Goal: Information Seeking & Learning: Learn about a topic

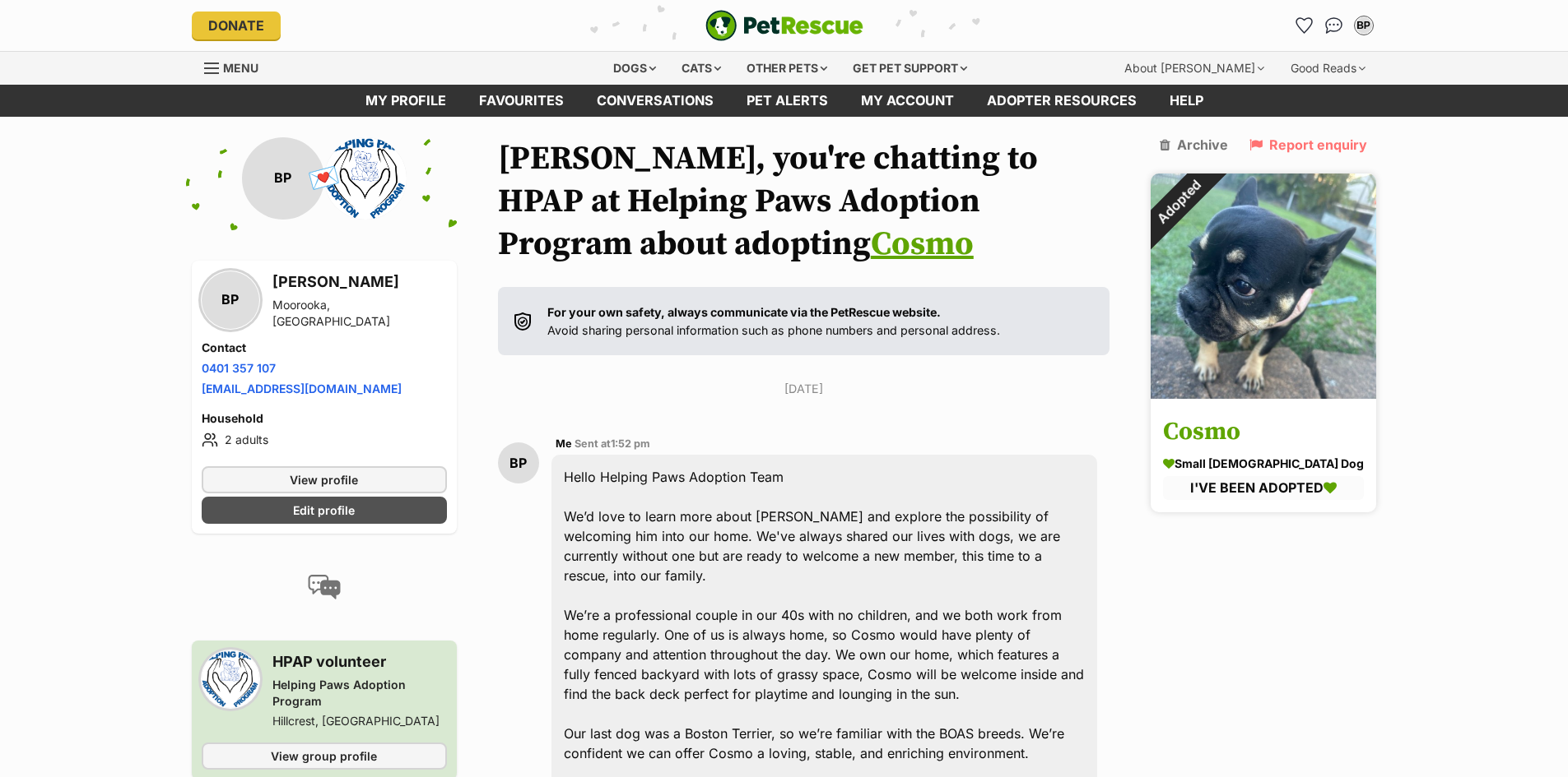
click at [1315, 304] on img at bounding box center [1263, 286] width 225 height 225
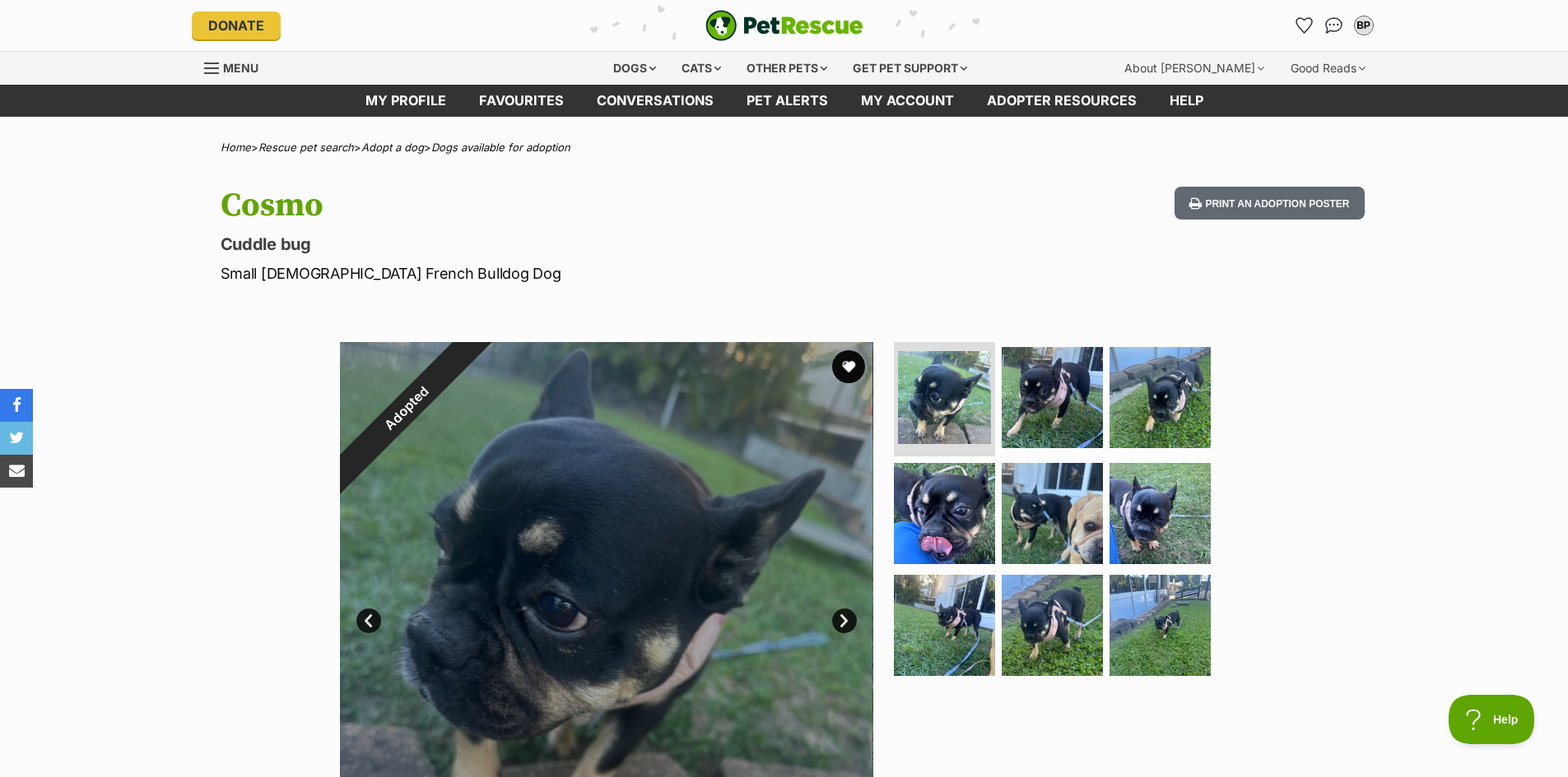
drag, startPoint x: 391, startPoint y: 424, endPoint x: 437, endPoint y: 397, distance: 53.3
click at [437, 397] on div "Adopted" at bounding box center [407, 408] width 209 height 208
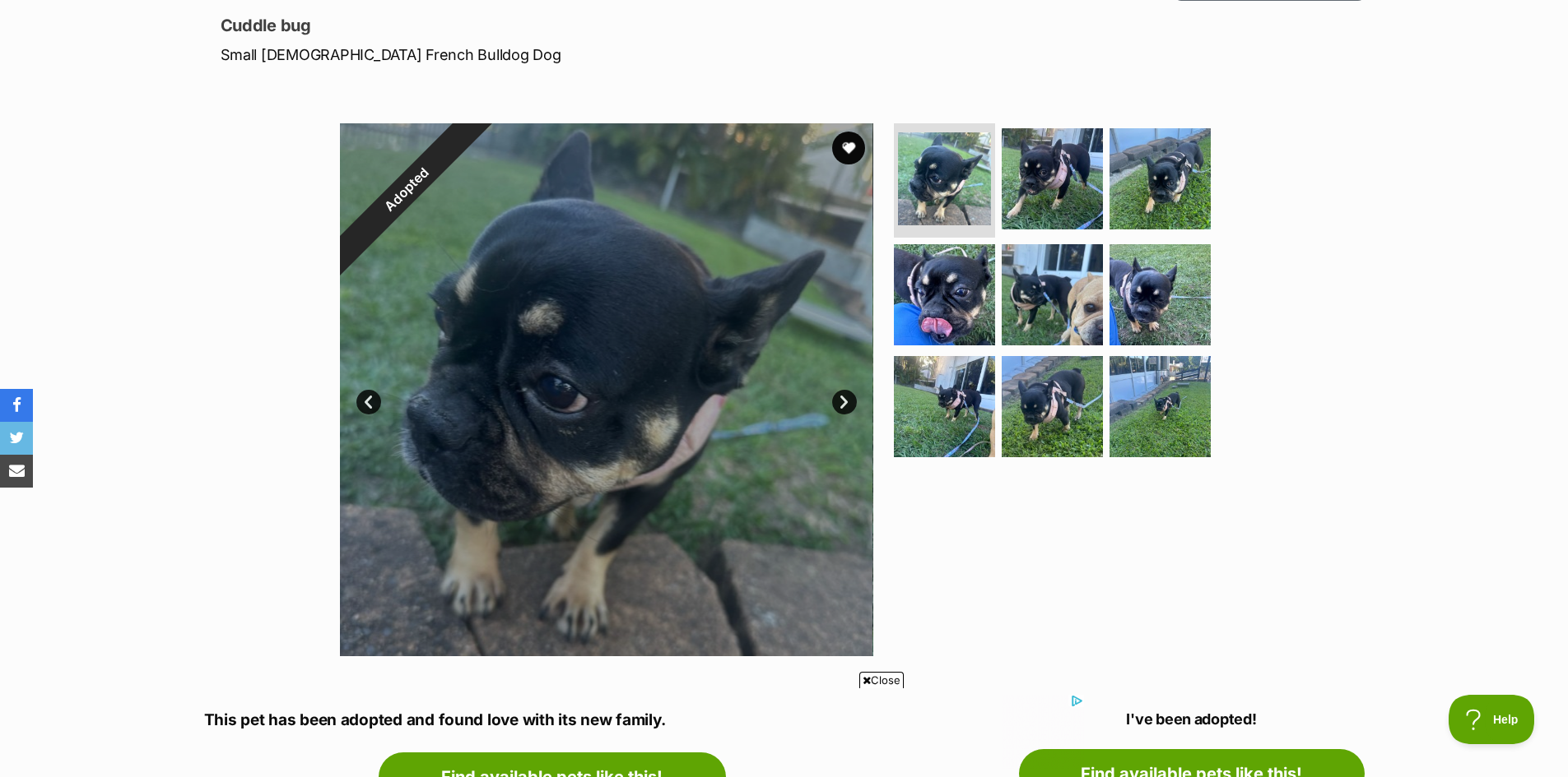
scroll to position [220, 0]
click at [846, 398] on link "Next" at bounding box center [844, 401] width 25 height 25
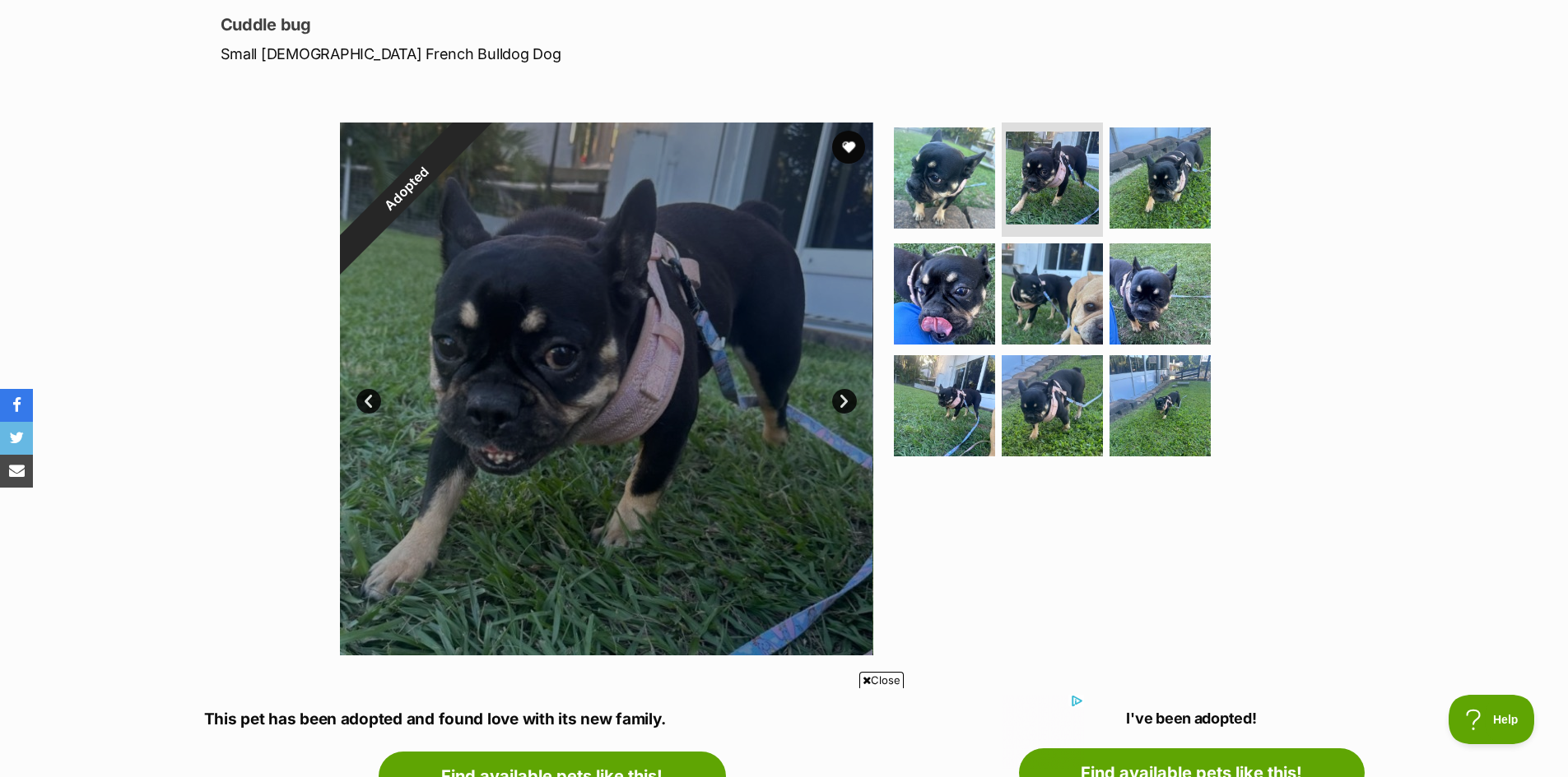
click at [846, 398] on link "Next" at bounding box center [844, 401] width 25 height 25
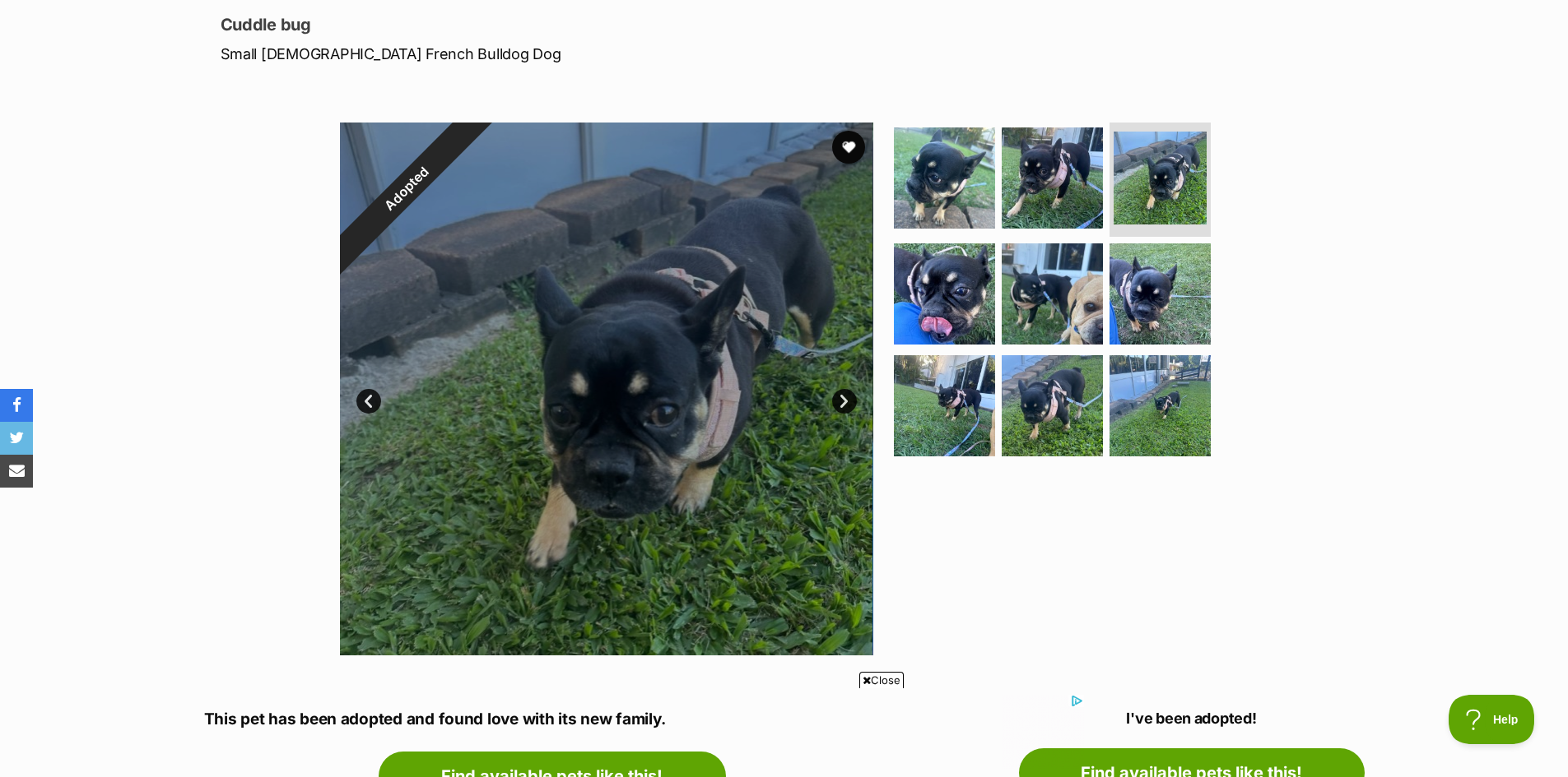
click at [846, 398] on link "Next" at bounding box center [844, 401] width 25 height 25
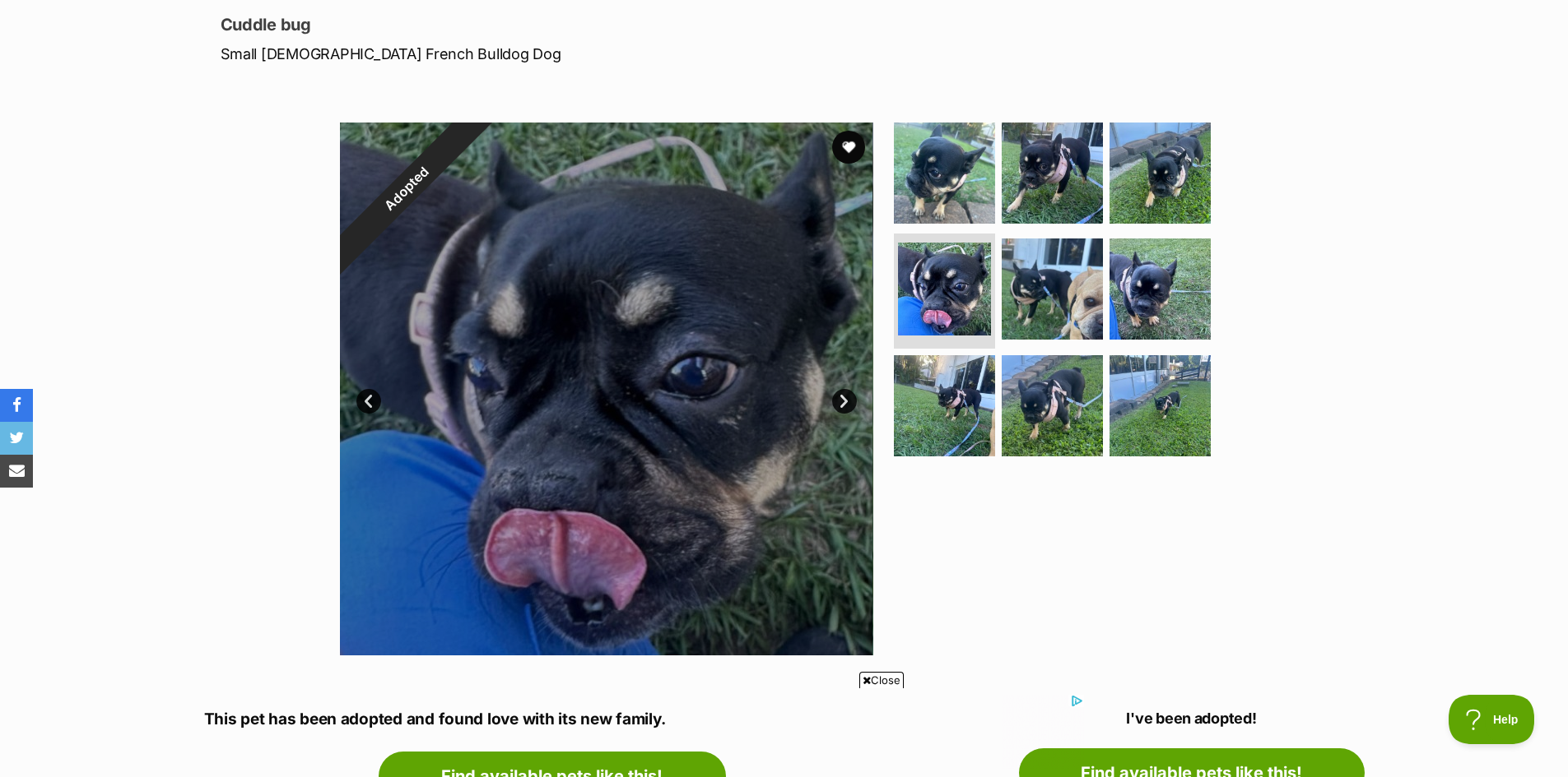
click at [846, 398] on link "Next" at bounding box center [844, 401] width 25 height 25
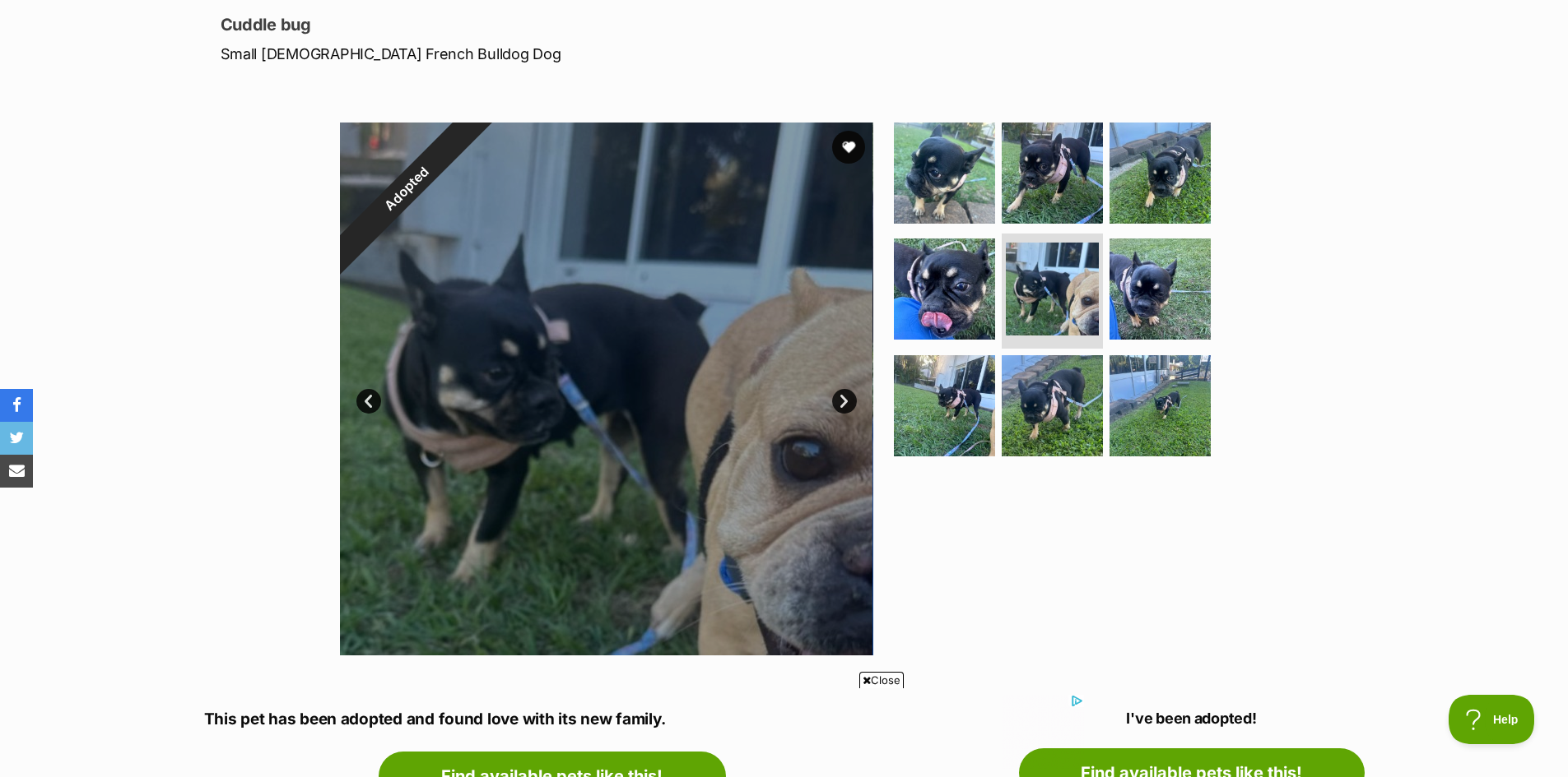
click at [846, 398] on link "Next" at bounding box center [844, 401] width 25 height 25
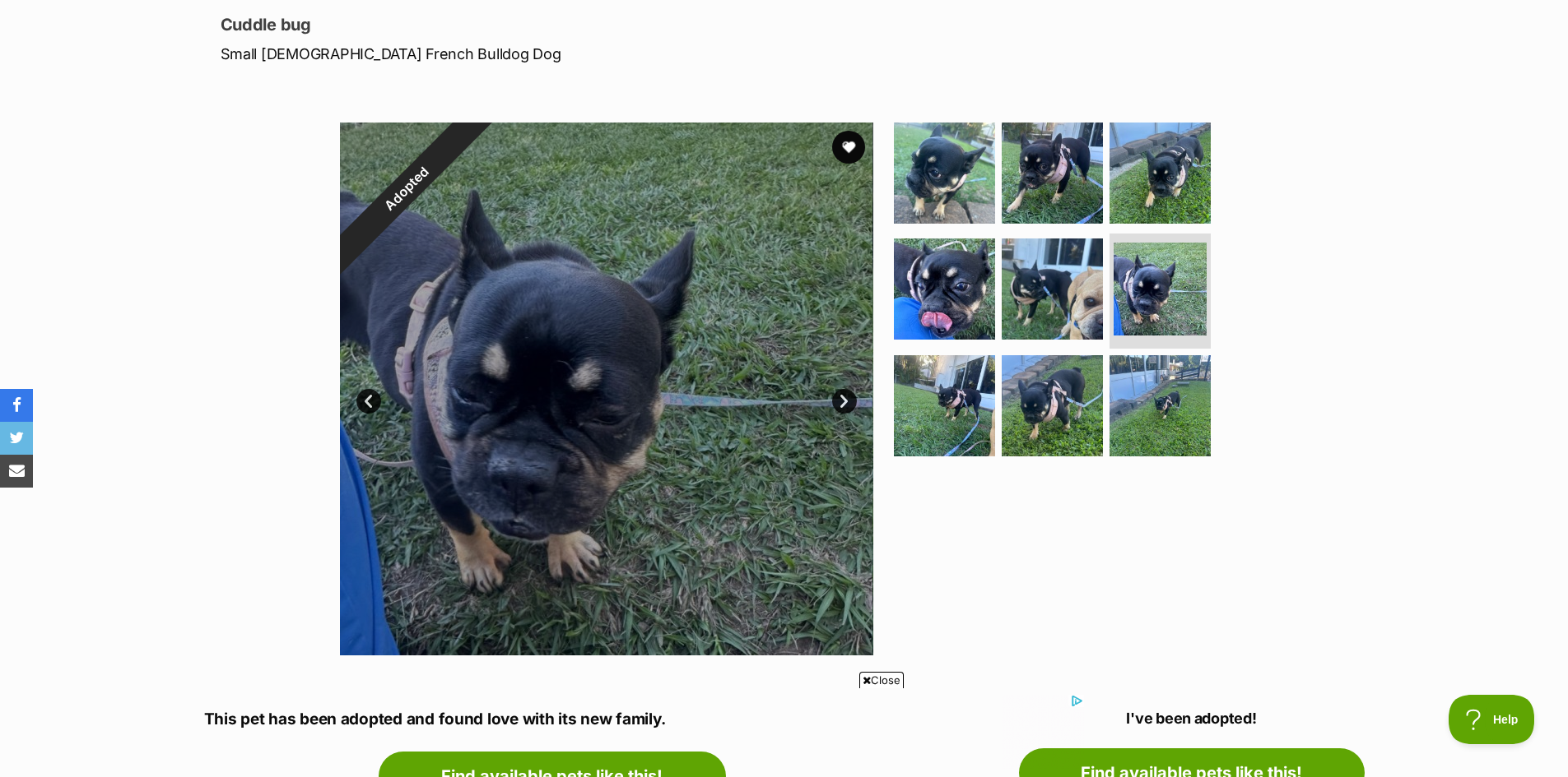
click at [846, 398] on link "Next" at bounding box center [844, 401] width 25 height 25
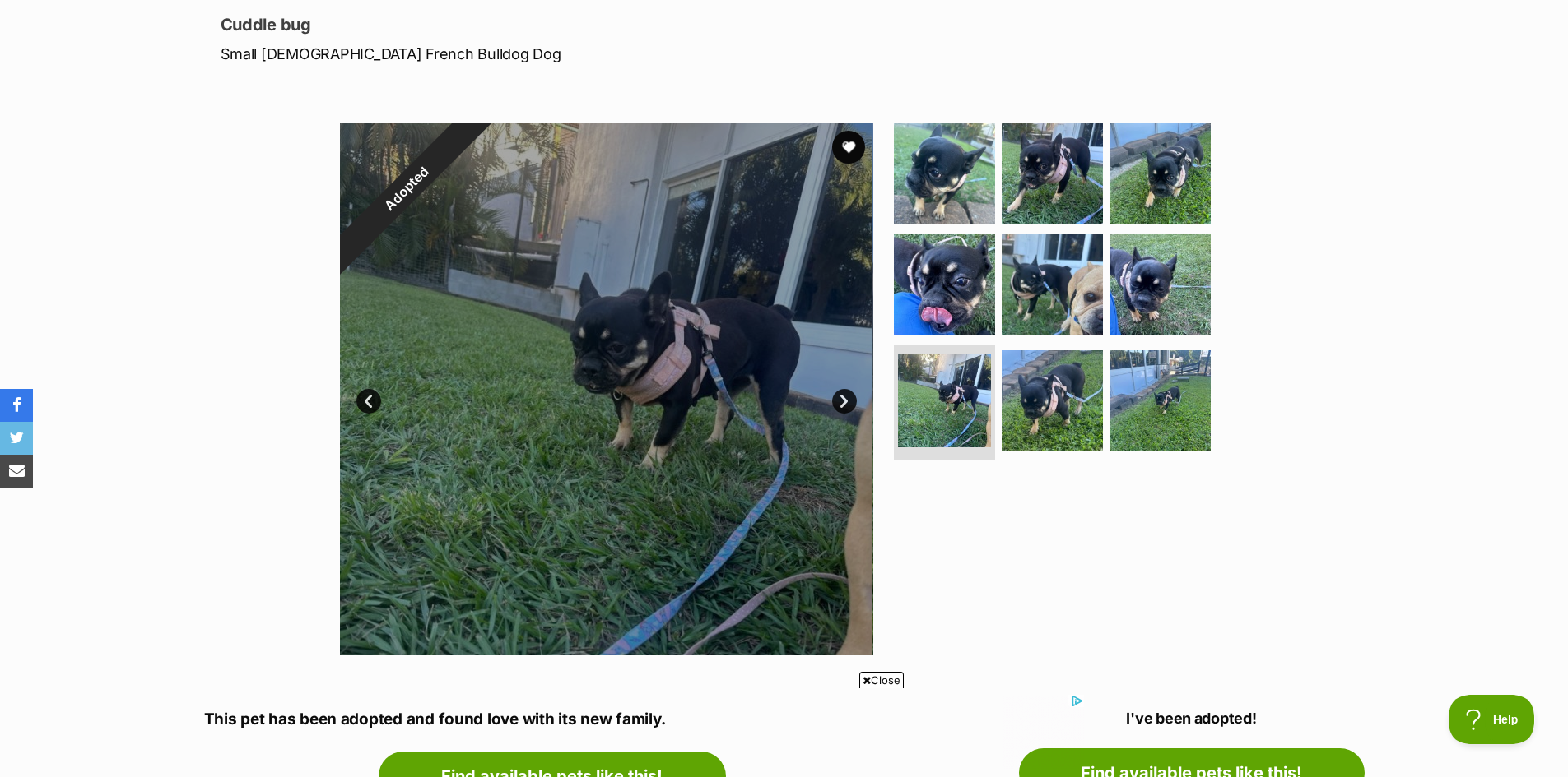
click at [846, 398] on link "Next" at bounding box center [844, 401] width 25 height 25
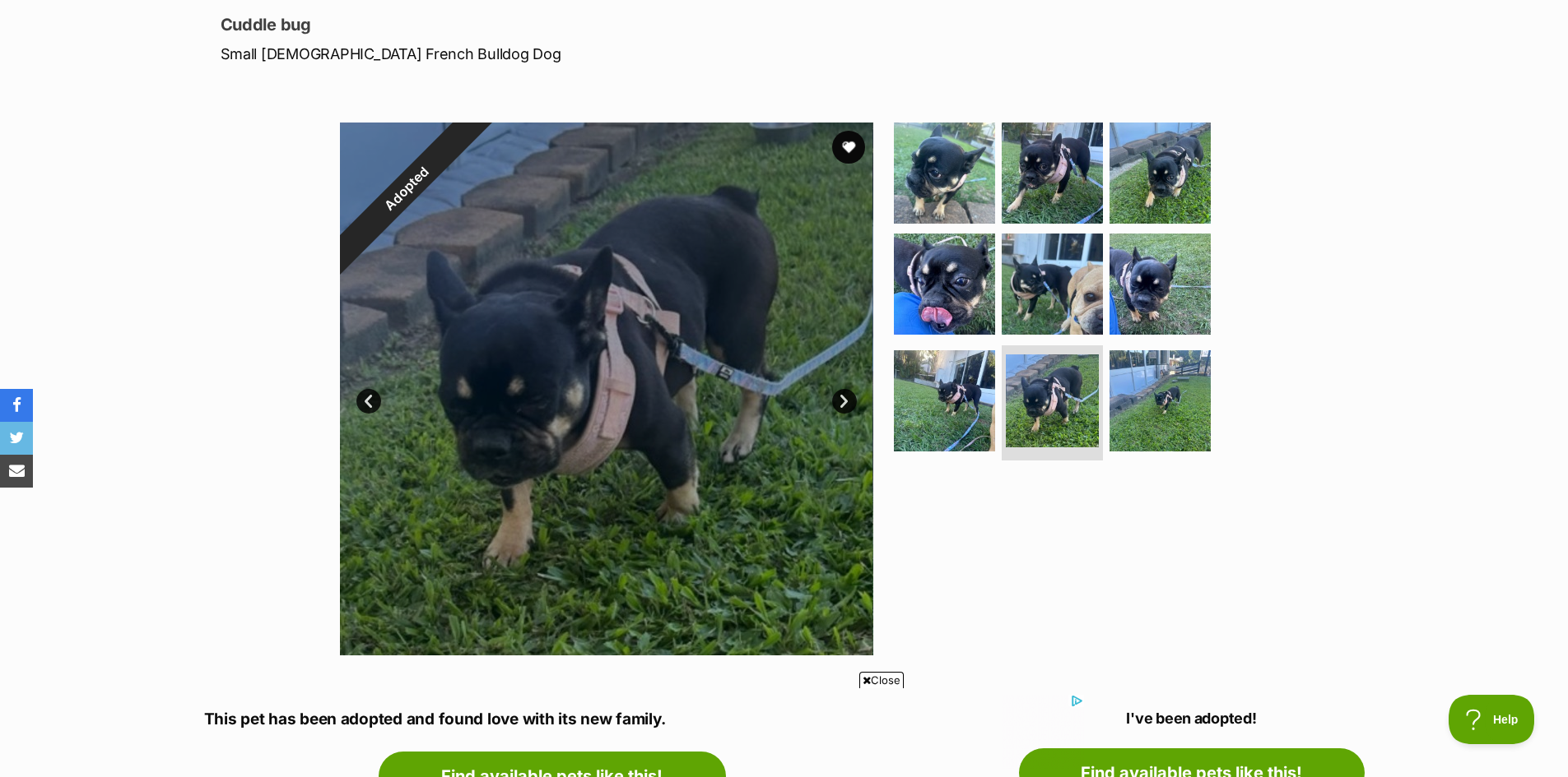
click at [846, 398] on link "Next" at bounding box center [844, 401] width 25 height 25
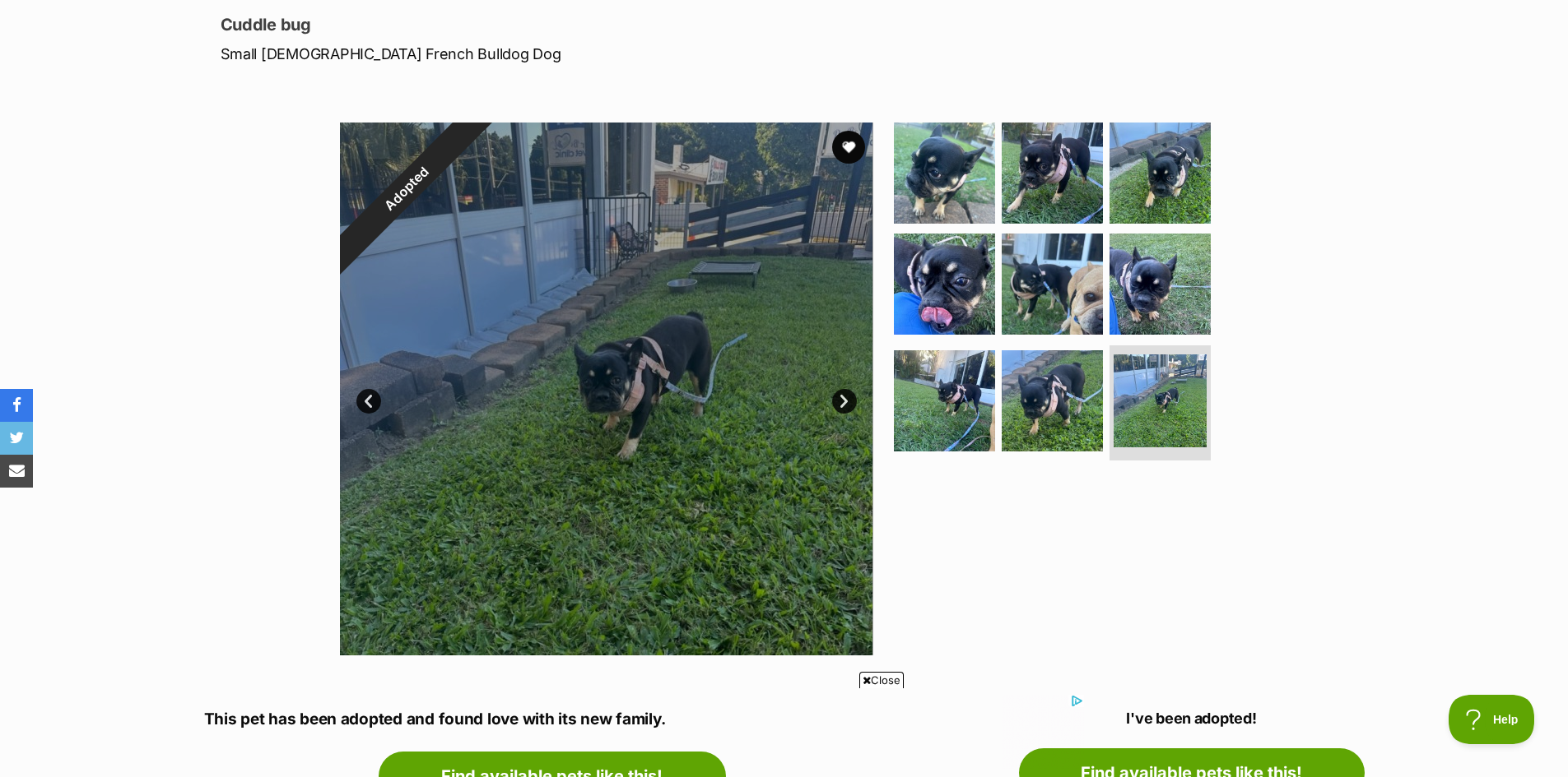
click at [846, 398] on link "Next" at bounding box center [844, 401] width 25 height 25
